Goal: Transaction & Acquisition: Purchase product/service

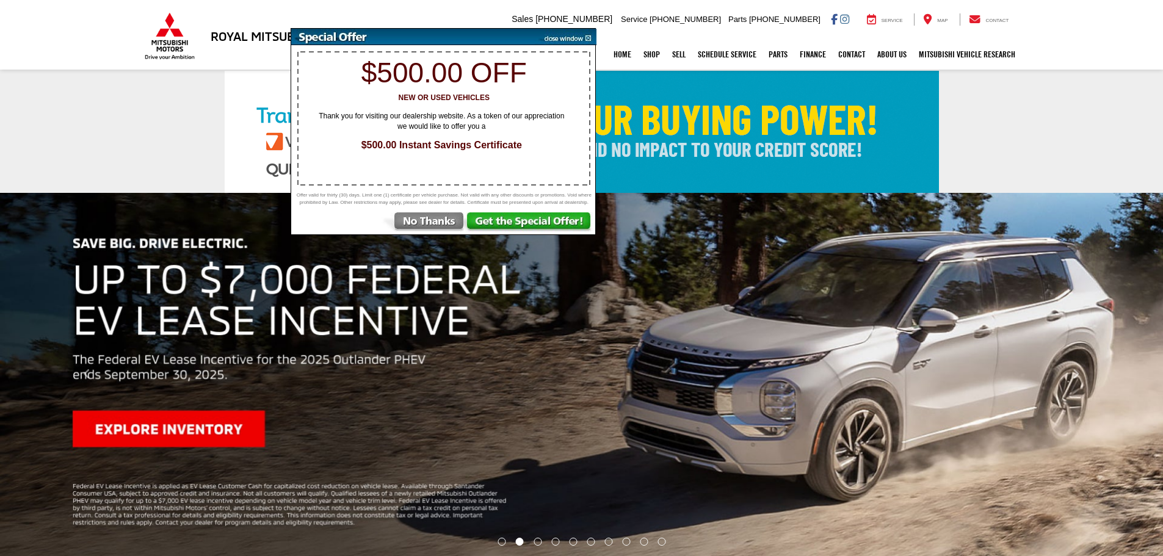
click at [411, 226] on img at bounding box center [423, 223] width 85 height 22
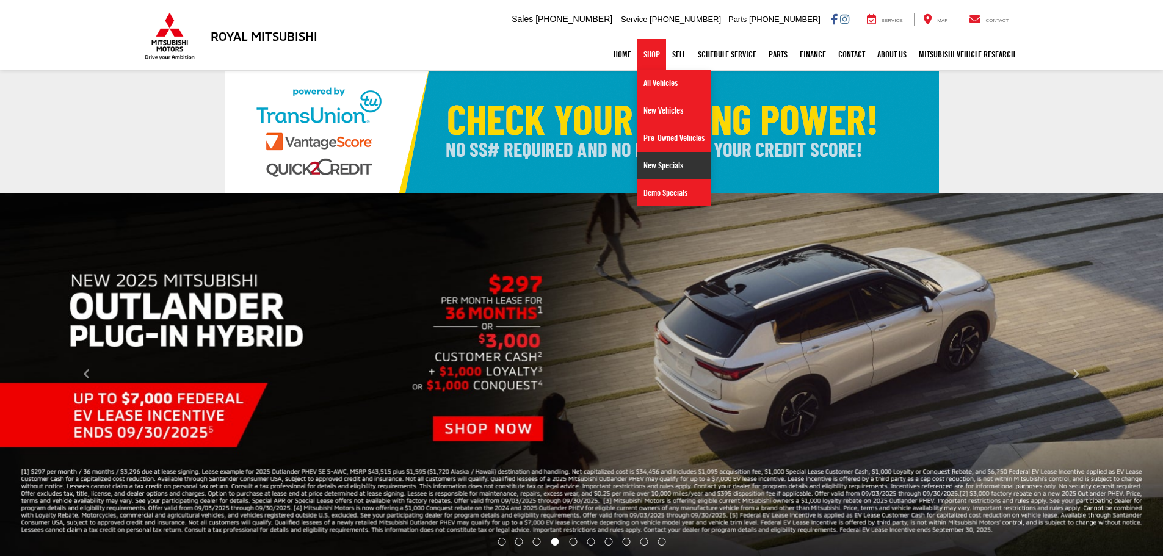
click at [661, 169] on link "New Specials" at bounding box center [673, 165] width 73 height 27
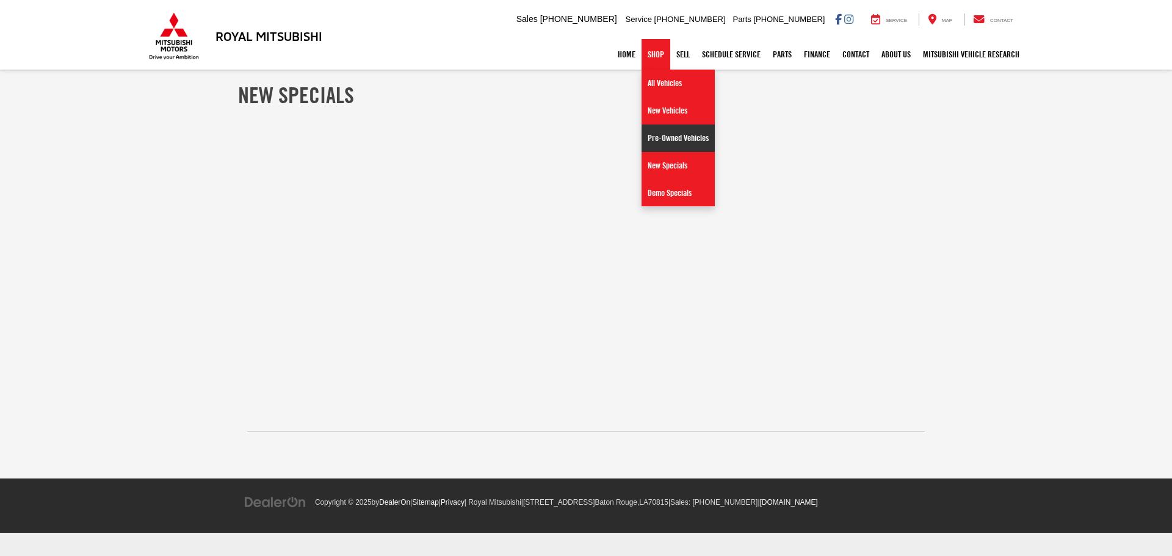
click at [679, 145] on link "Pre-Owned Vehicles" at bounding box center [677, 137] width 73 height 27
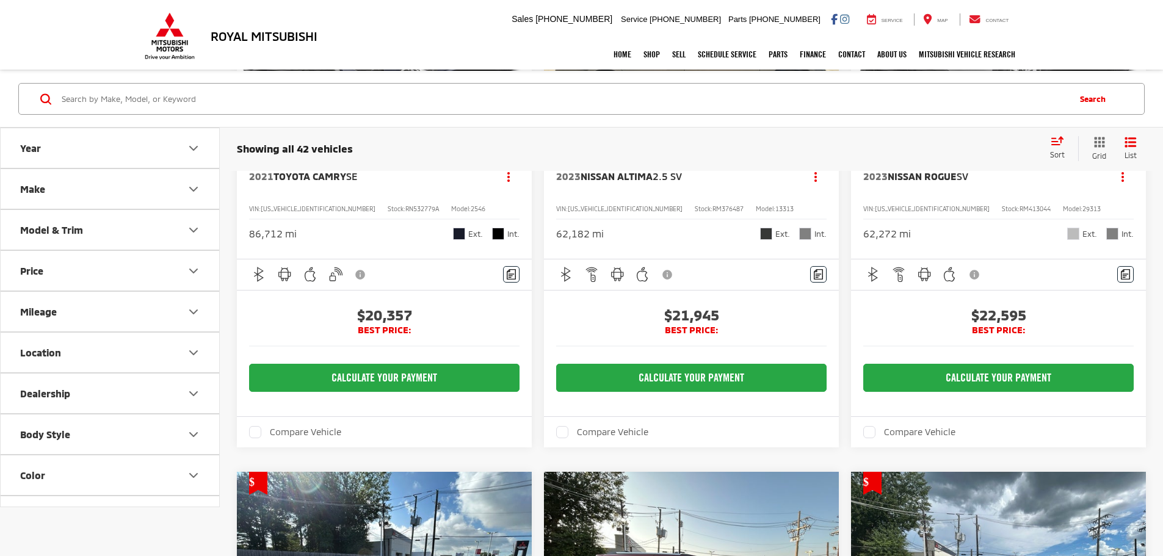
scroll to position [3051, 0]
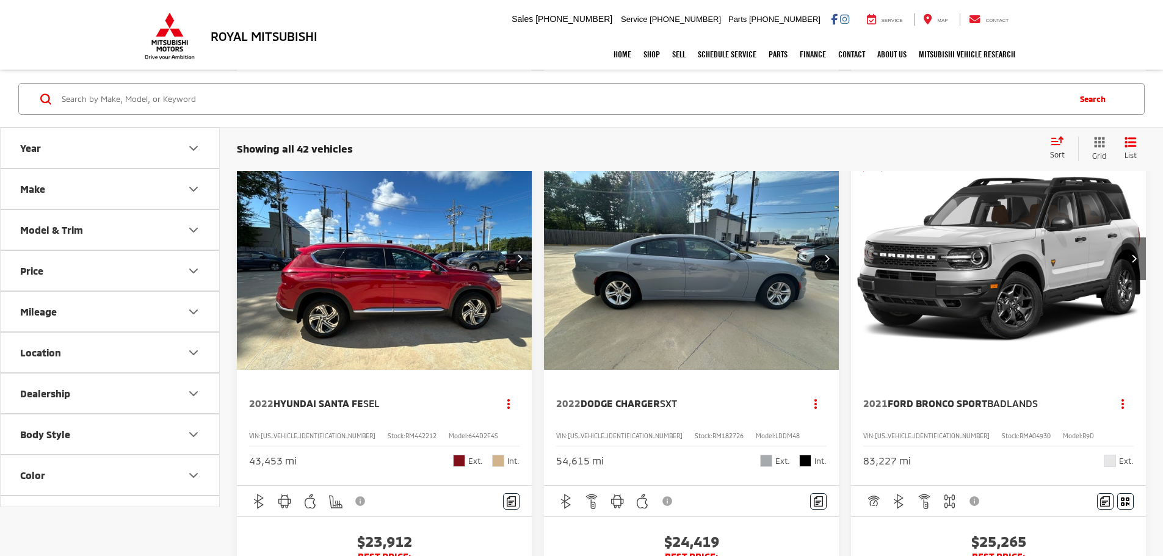
scroll to position [610, 0]
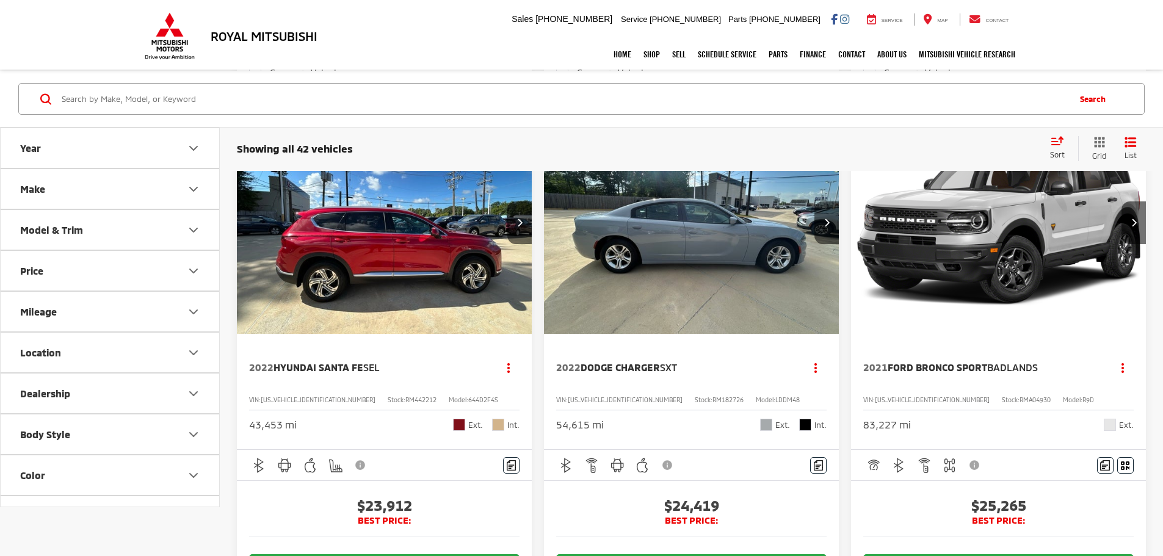
click at [543, 229] on img "2022 Dodge Charger SXT 0" at bounding box center [691, 223] width 297 height 223
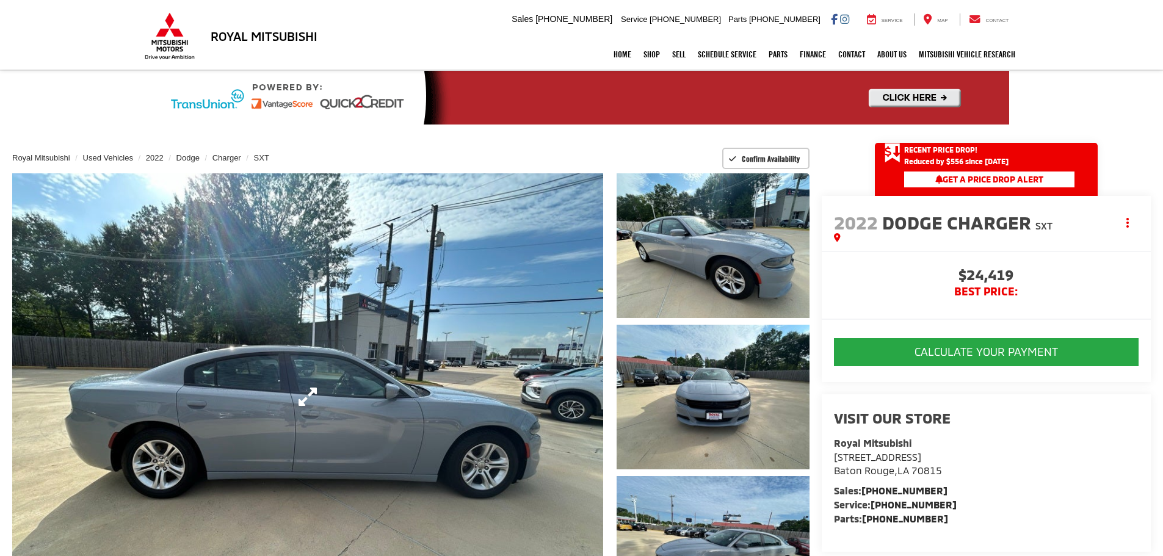
click at [472, 305] on link "Expand Photo 0" at bounding box center [307, 396] width 591 height 447
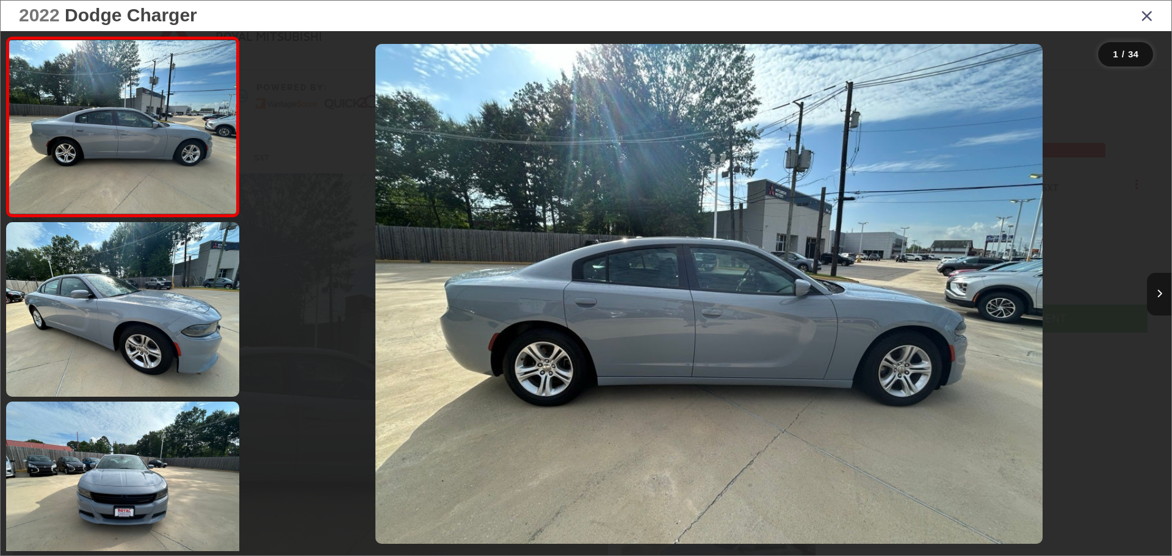
click at [1156, 297] on icon "Next image" at bounding box center [1158, 293] width 5 height 9
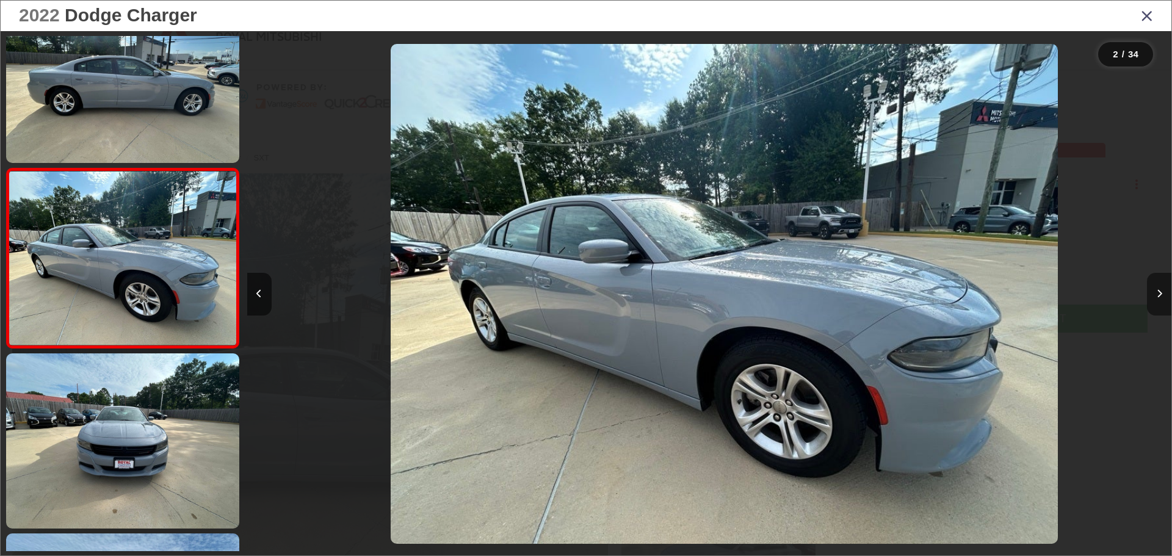
scroll to position [0, 924]
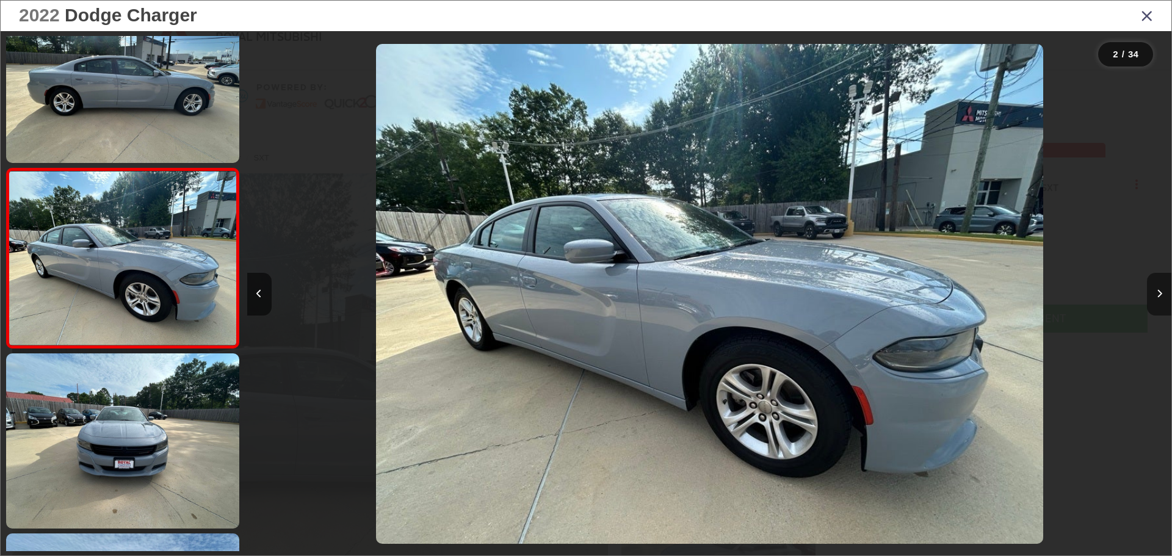
click at [1156, 297] on icon "Next image" at bounding box center [1158, 293] width 5 height 9
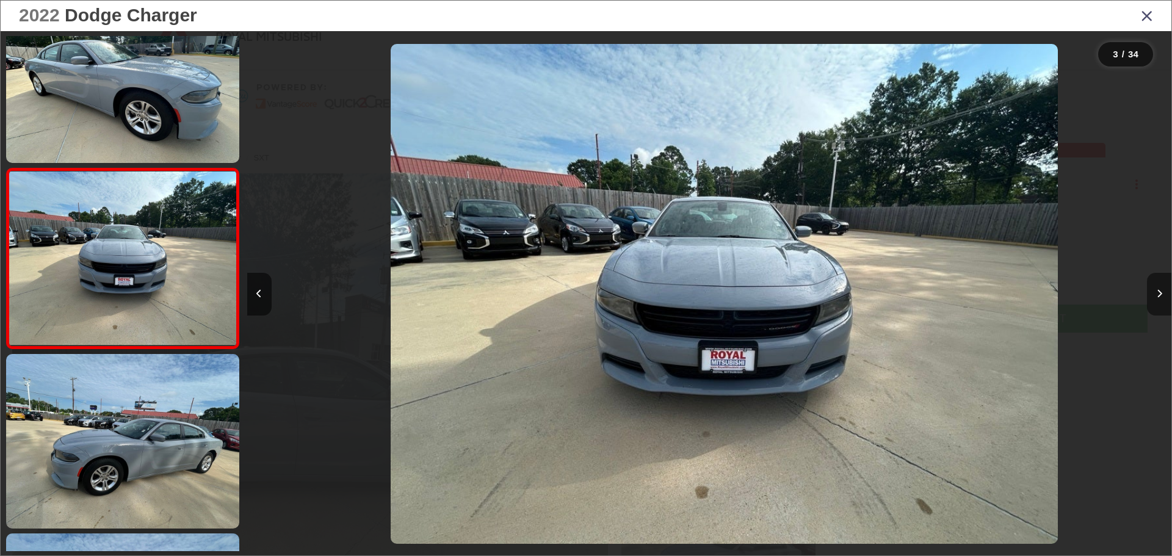
scroll to position [0, 1849]
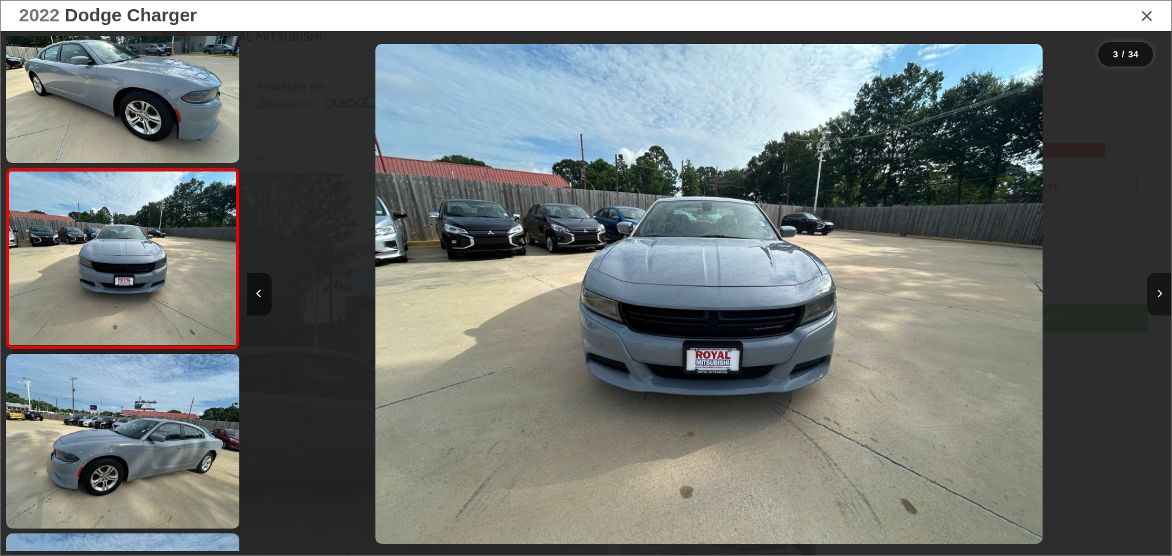
click at [1156, 297] on icon "Next image" at bounding box center [1158, 293] width 5 height 9
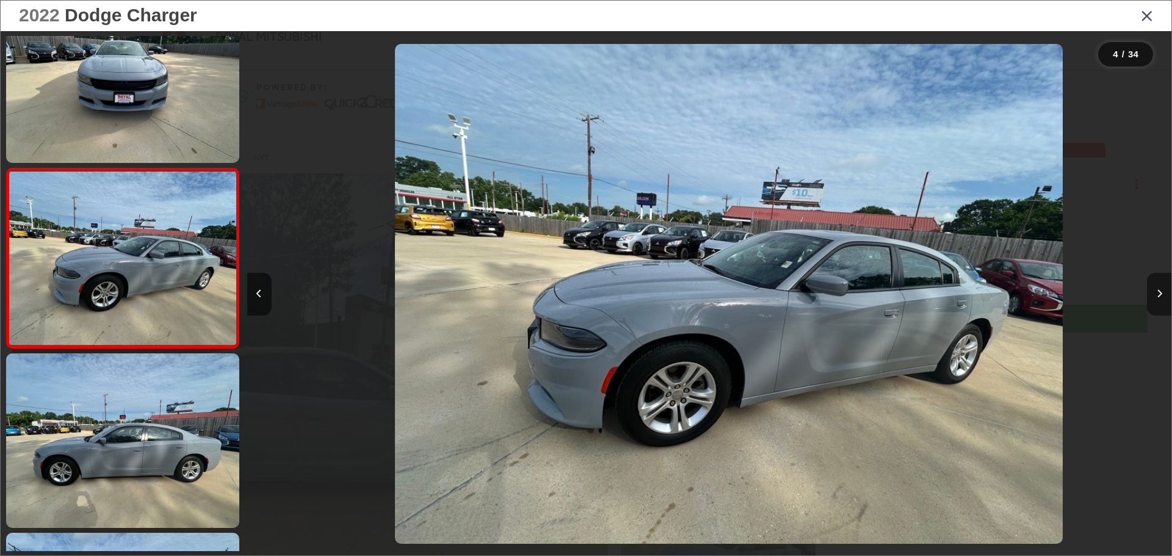
scroll to position [0, 2773]
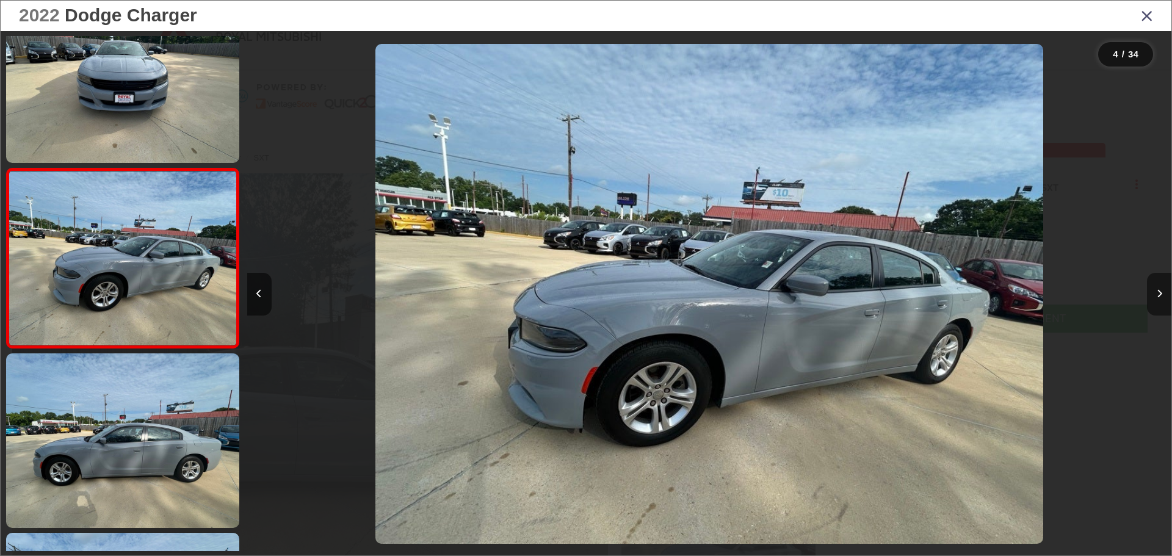
click at [1156, 297] on icon "Next image" at bounding box center [1158, 293] width 5 height 9
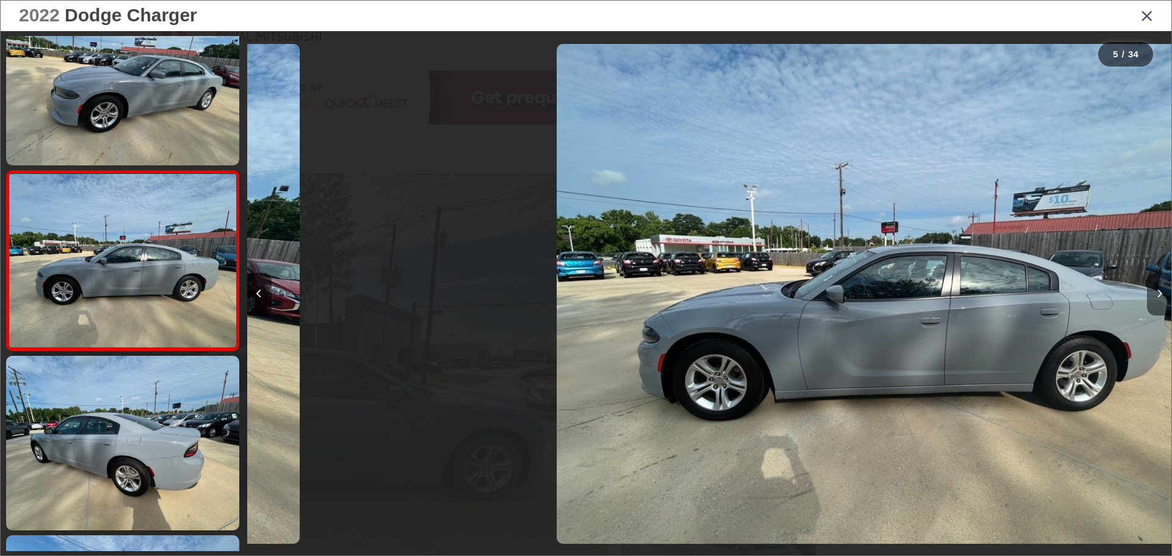
scroll to position [587, 0]
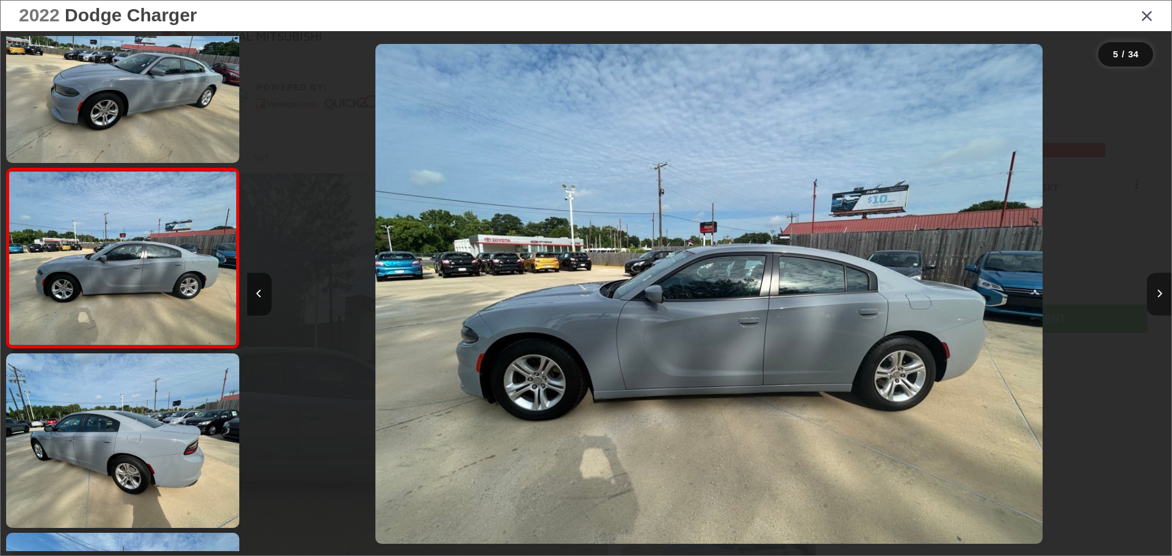
click at [1156, 297] on icon "Next image" at bounding box center [1158, 293] width 5 height 9
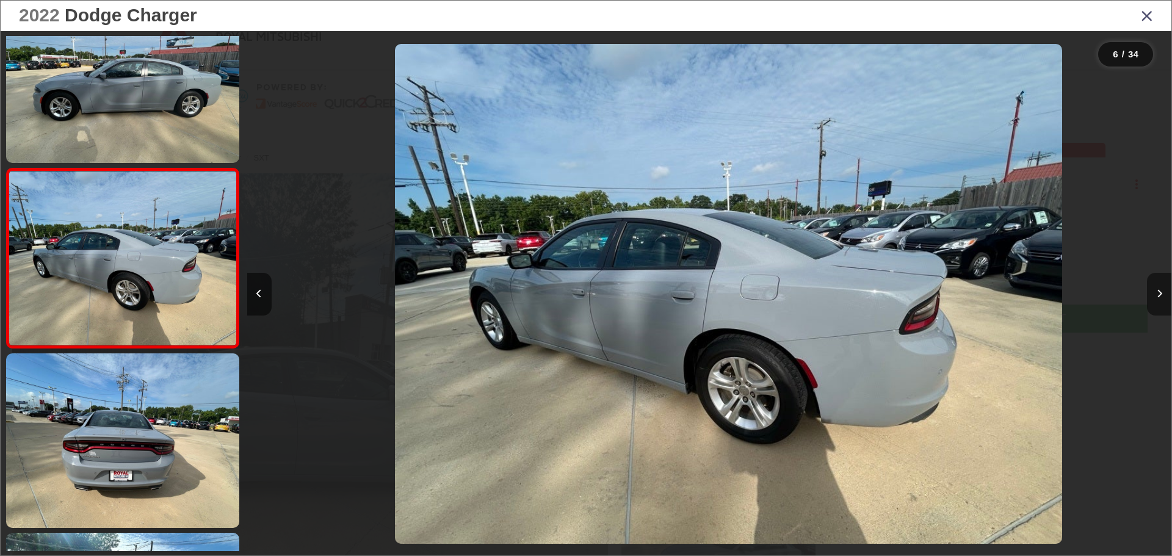
scroll to position [0, 4621]
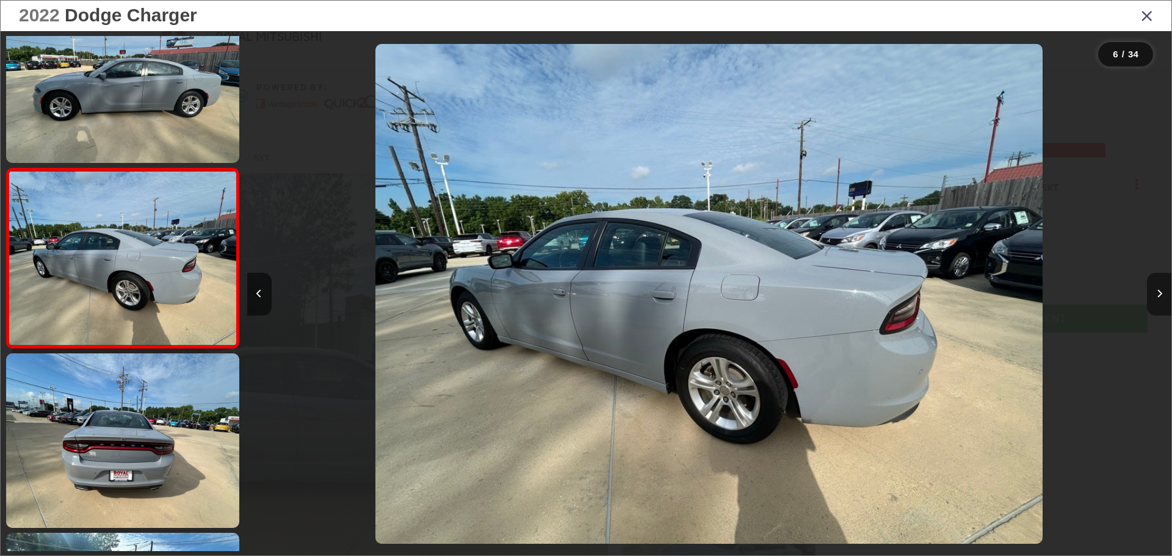
click at [1156, 297] on icon "Next image" at bounding box center [1158, 293] width 5 height 9
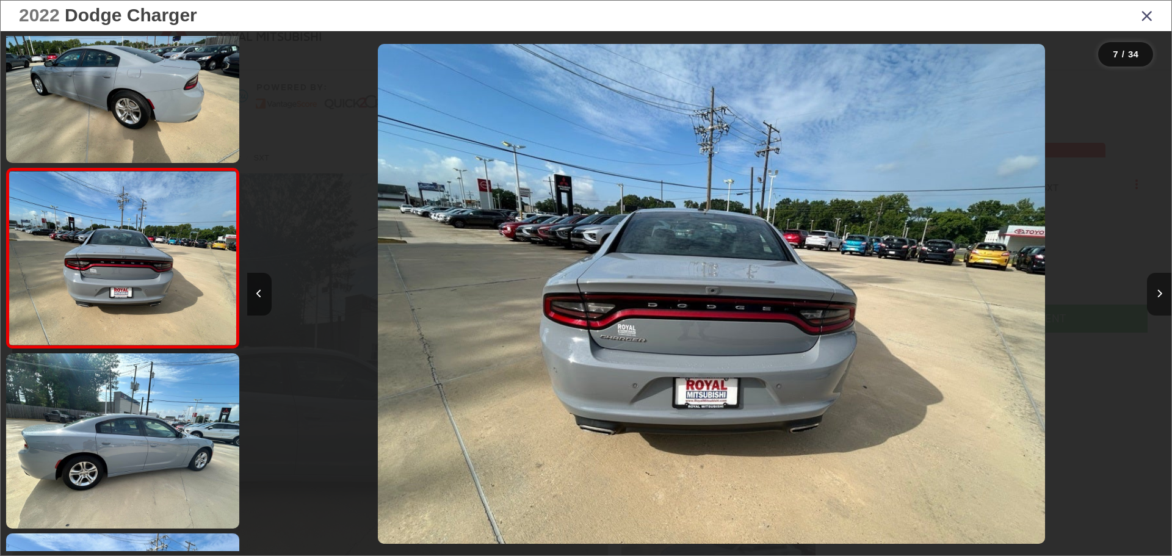
scroll to position [0, 5545]
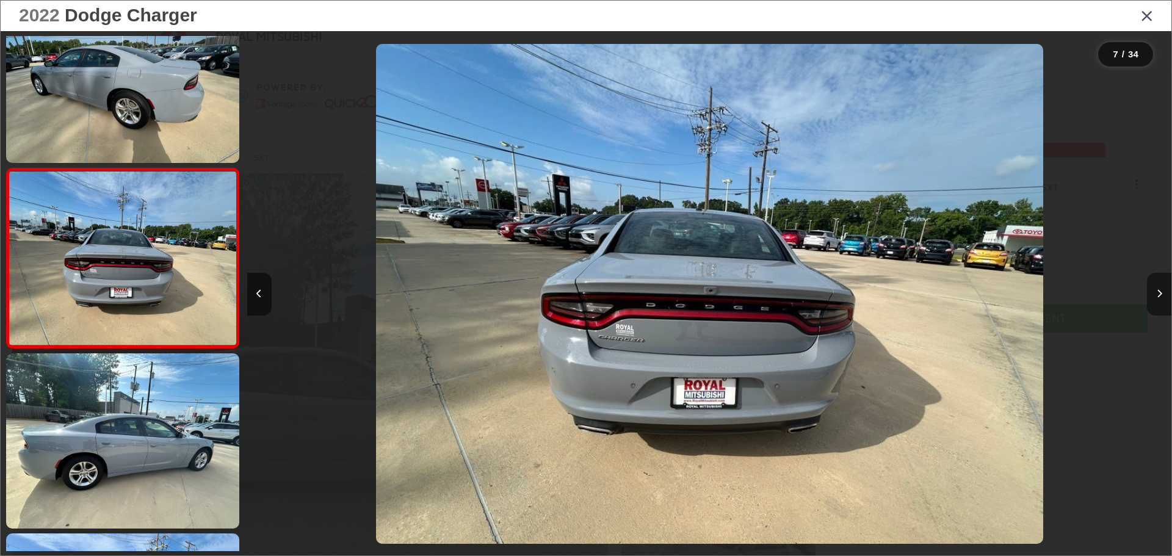
click at [1156, 297] on icon "Next image" at bounding box center [1158, 293] width 5 height 9
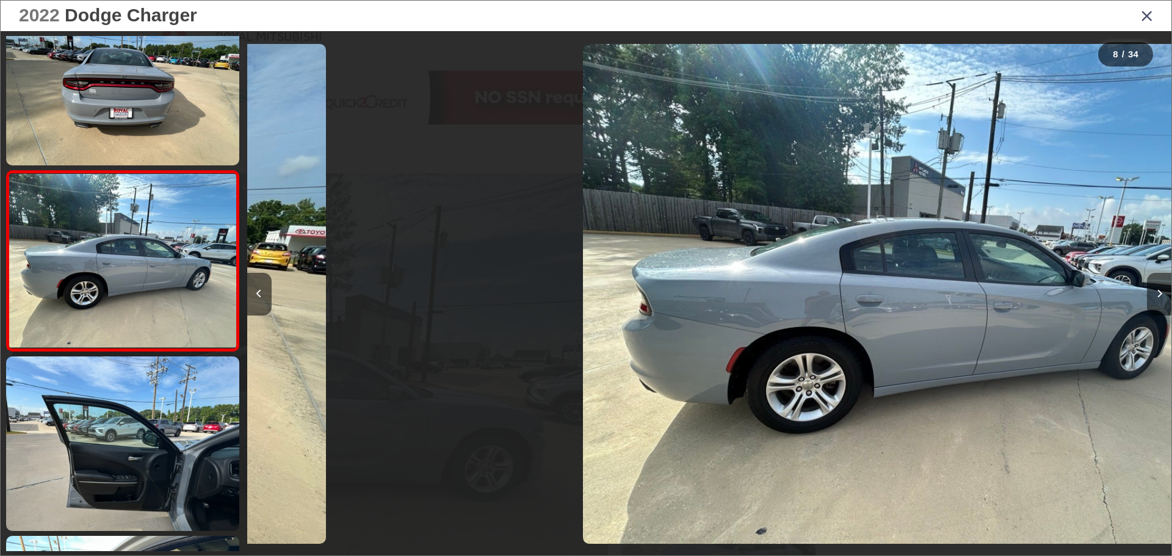
scroll to position [1125, 0]
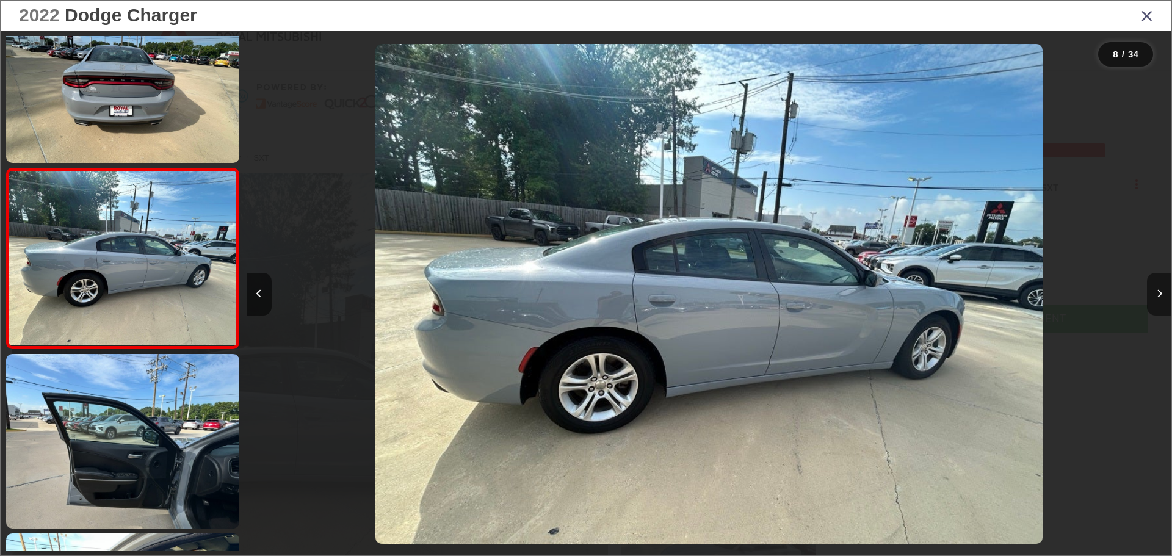
click at [1155, 298] on button "Next image" at bounding box center [1159, 294] width 24 height 43
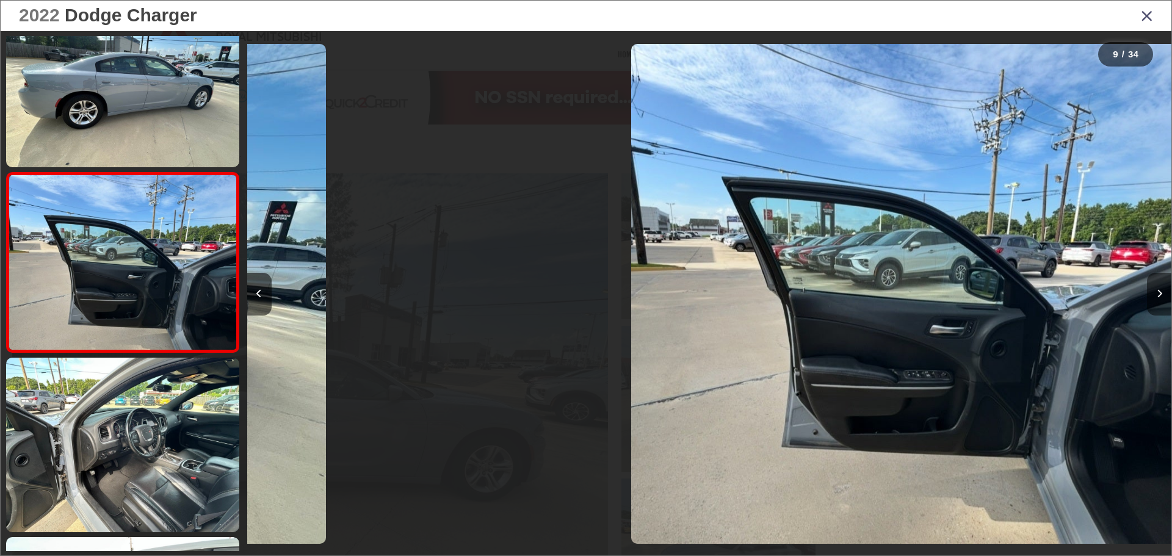
scroll to position [1305, 0]
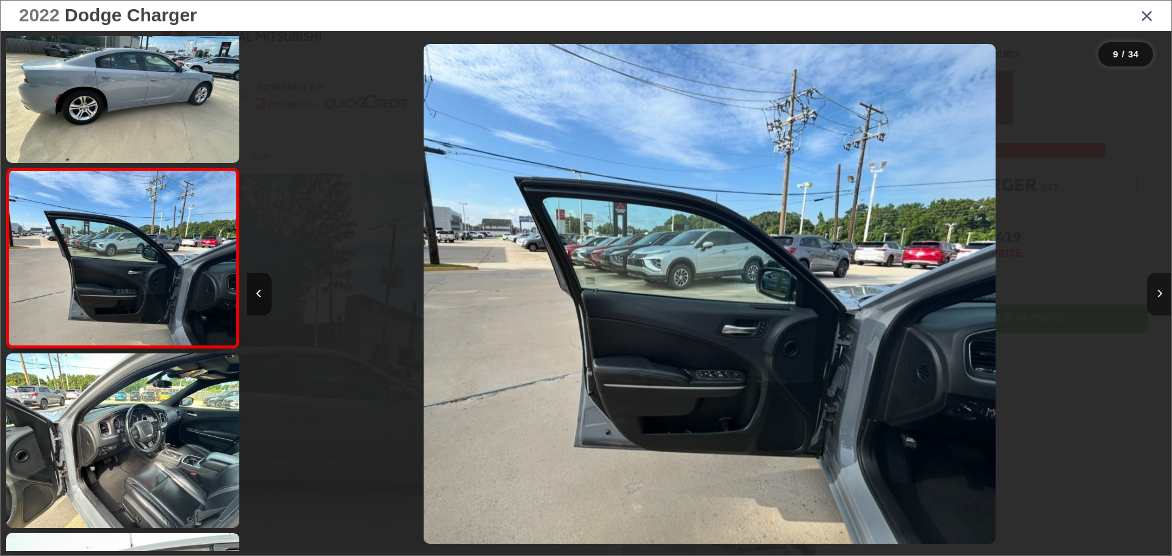
click at [1155, 298] on button "Next image" at bounding box center [1159, 294] width 24 height 43
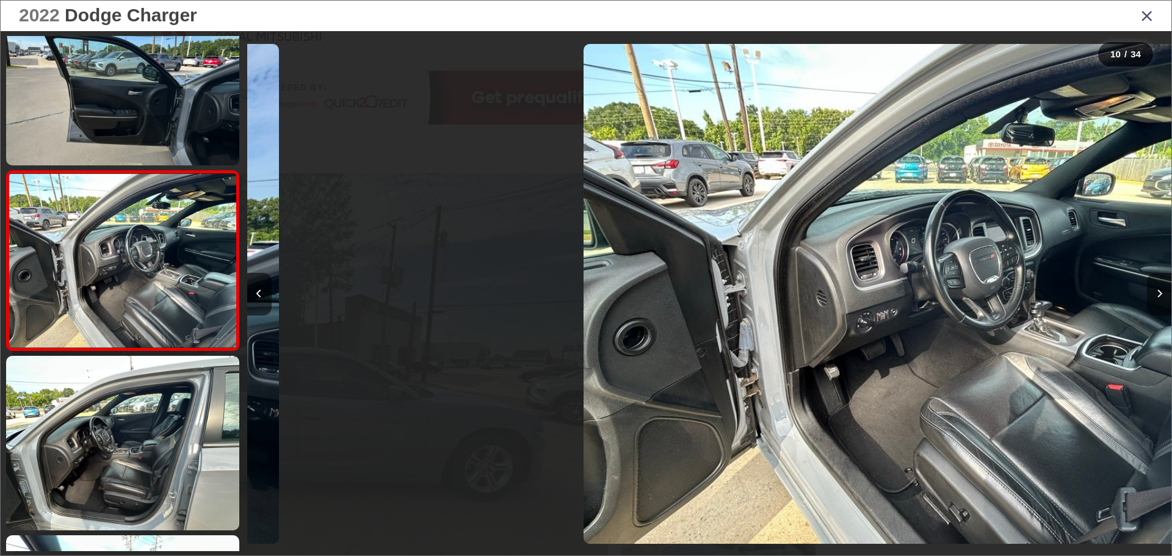
scroll to position [0, 0]
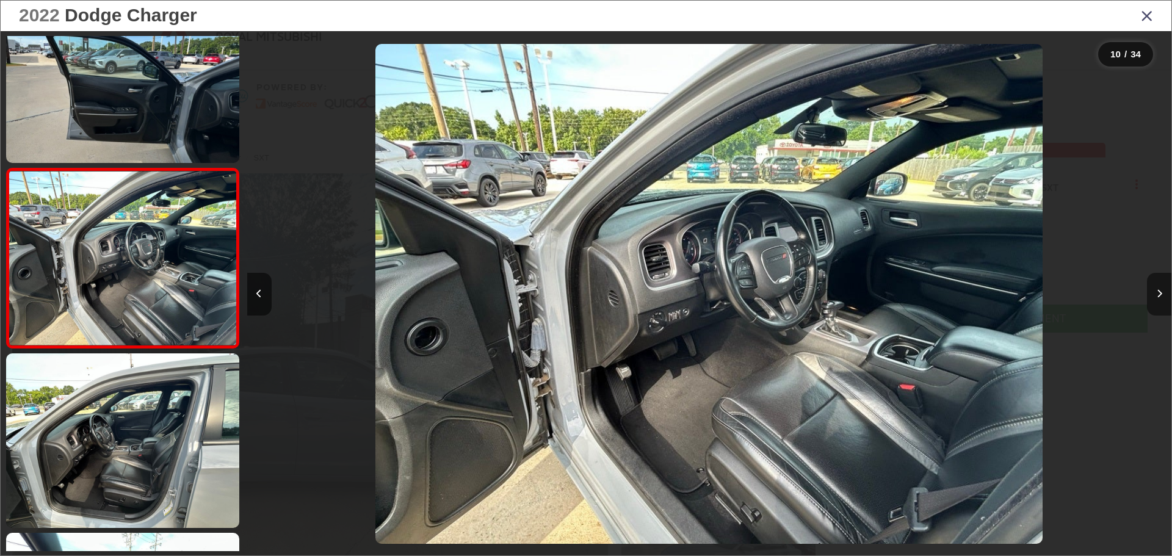
click at [1155, 298] on button "Next image" at bounding box center [1159, 294] width 24 height 43
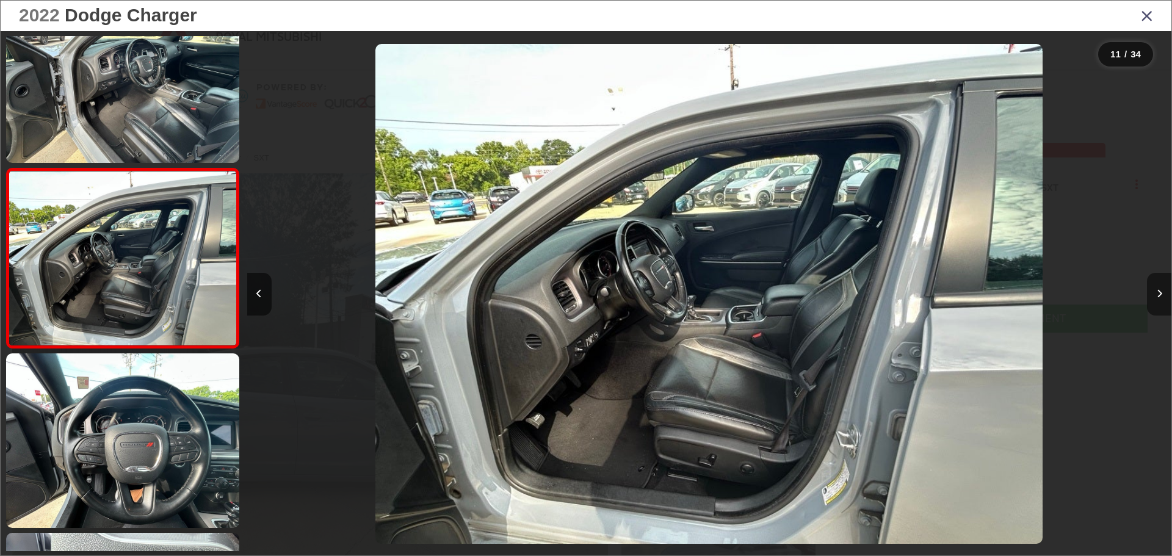
click at [1155, 298] on button "Next image" at bounding box center [1159, 294] width 24 height 43
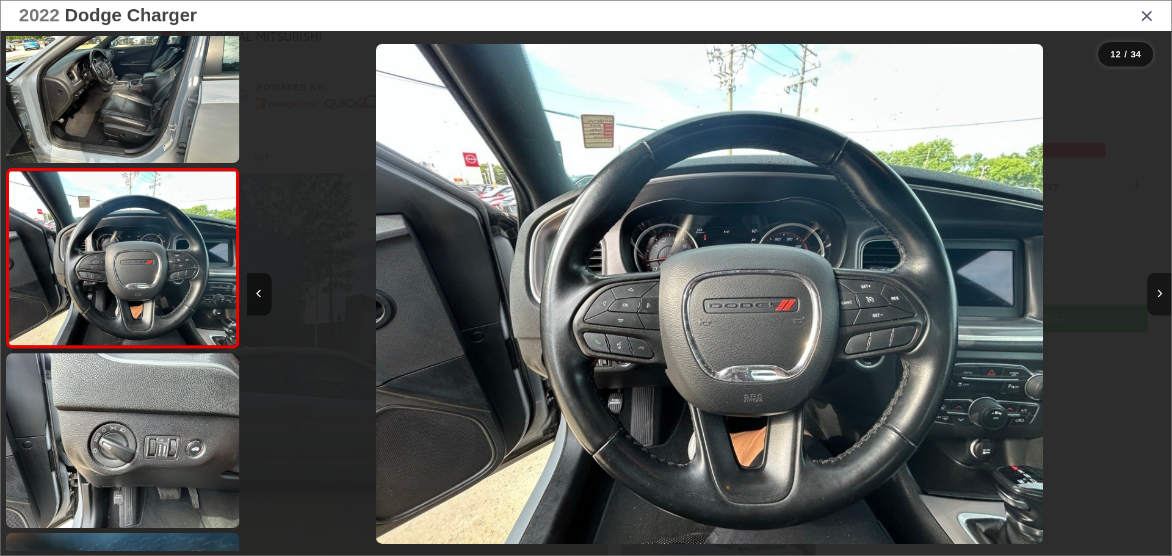
click at [1155, 298] on button "Next image" at bounding box center [1159, 294] width 24 height 43
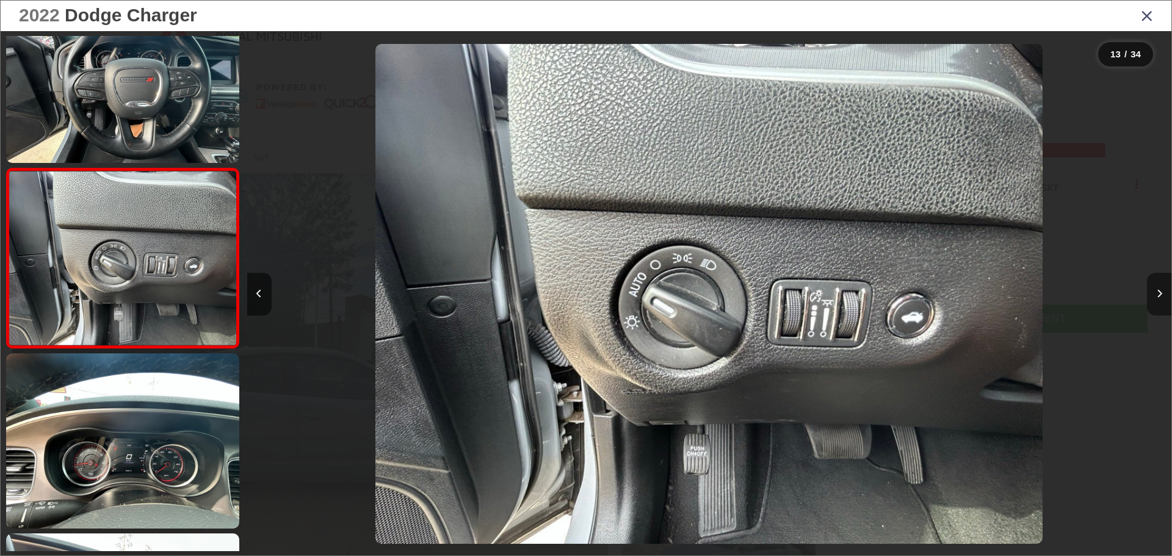
click at [1155, 298] on button "Next image" at bounding box center [1159, 294] width 24 height 43
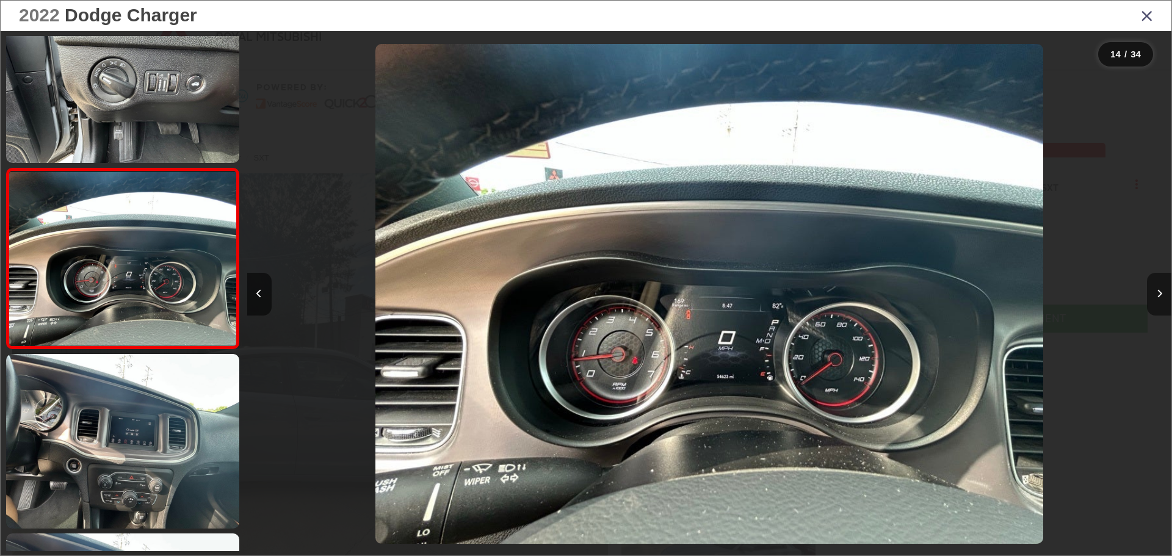
click at [1155, 298] on button "Next image" at bounding box center [1159, 294] width 24 height 43
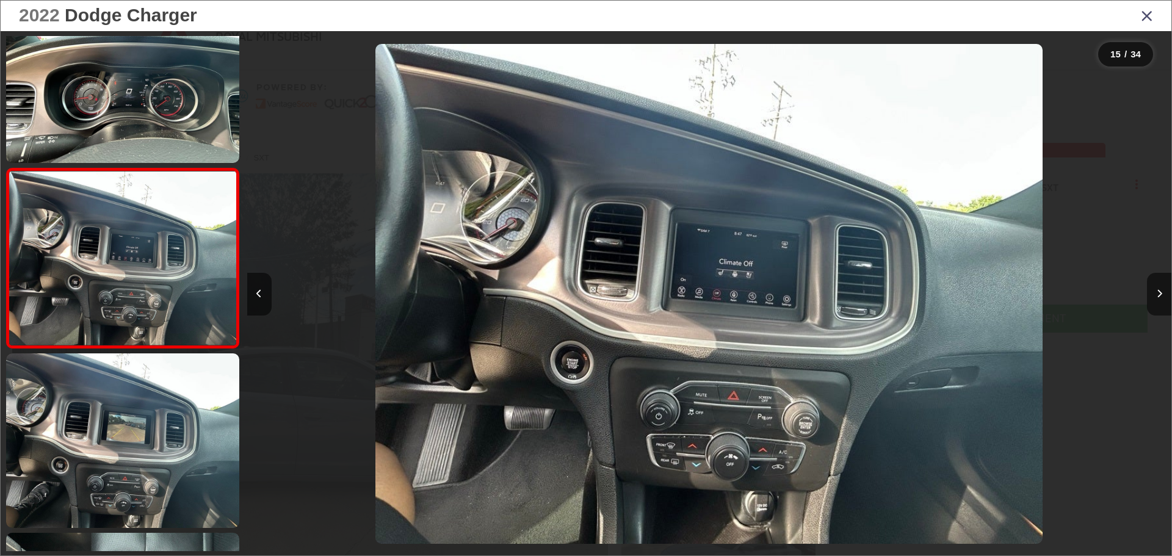
click at [1144, 23] on icon "Close gallery" at bounding box center [1147, 15] width 12 height 16
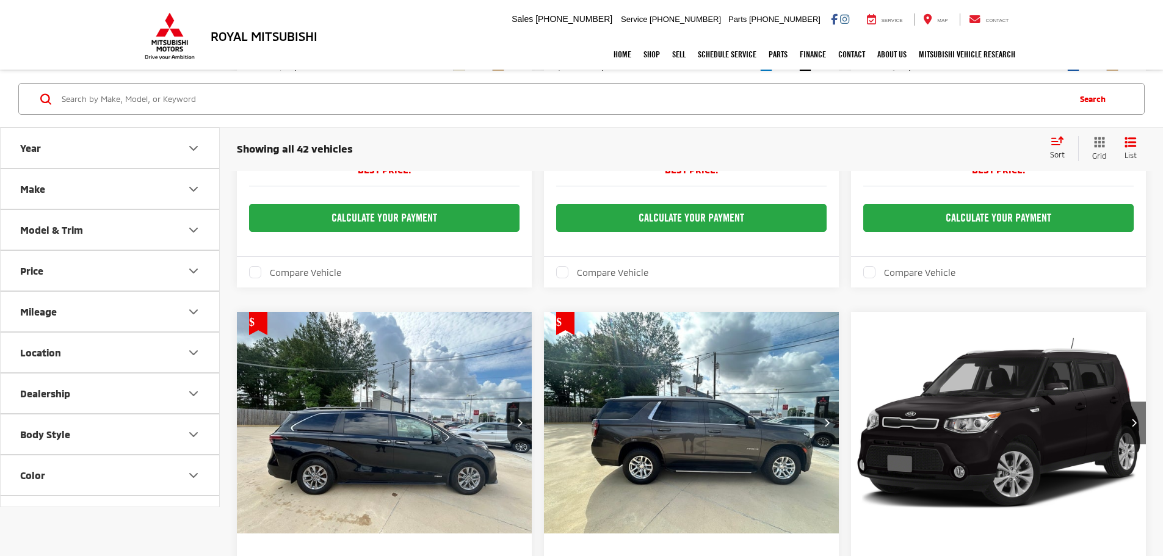
scroll to position [2613, 0]
